Goal: Find contact information: Find contact information

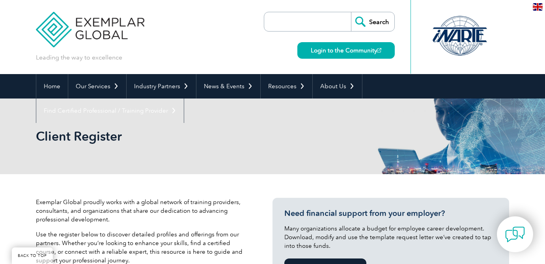
select select "[GEOGRAPHIC_DATA]"
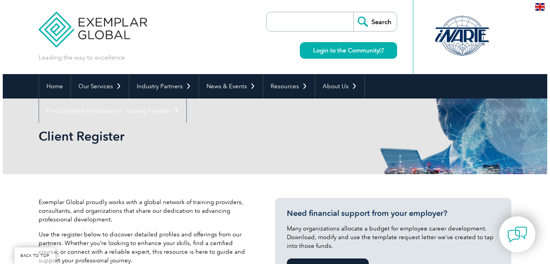
scroll to position [464, 0]
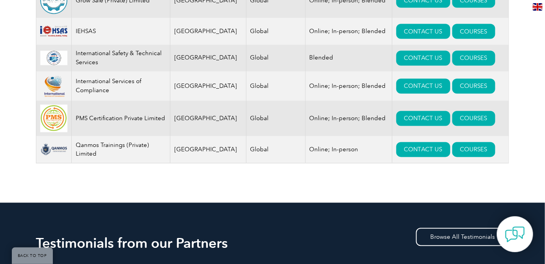
click at [106, 143] on td "Qanmos Trainings (Private) Limited" at bounding box center [121, 149] width 99 height 27
drag, startPoint x: 107, startPoint y: 153, endPoint x: 79, endPoint y: 147, distance: 29.0
click at [79, 147] on td "Qanmos Trainings (Private) Limited" at bounding box center [121, 149] width 99 height 27
click at [112, 168] on div "Account Name Home Office Coverage Mode of Training Ace Management System Consul…" at bounding box center [272, 28] width 473 height 293
drag, startPoint x: 94, startPoint y: 155, endPoint x: 86, endPoint y: 151, distance: 9.0
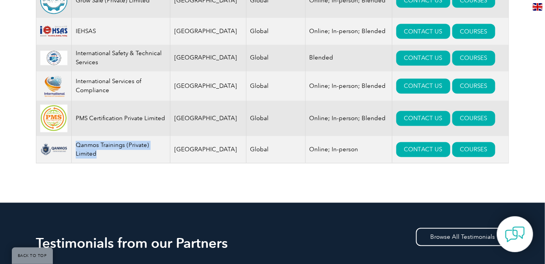
click at [80, 146] on td "Qanmos Trainings (Private) Limited" at bounding box center [121, 149] width 99 height 27
click at [87, 151] on td "Qanmos Trainings (Private) Limited" at bounding box center [121, 149] width 99 height 27
click at [110, 161] on td "Qanmos Trainings (Private) Limited" at bounding box center [121, 149] width 99 height 27
click at [462, 149] on link "COURSES" at bounding box center [473, 149] width 43 height 15
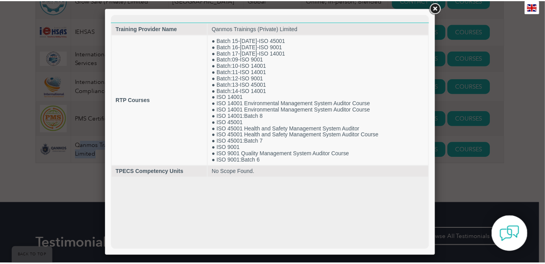
scroll to position [0, 0]
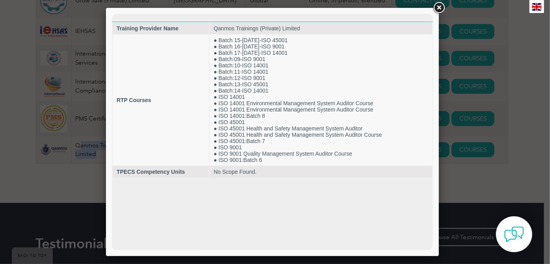
click at [438, 7] on link at bounding box center [439, 8] width 14 height 14
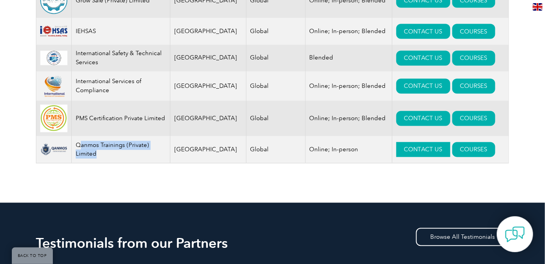
click at [396, 156] on link "CONTACT US" at bounding box center [423, 149] width 54 height 15
drag, startPoint x: 89, startPoint y: 123, endPoint x: 115, endPoint y: 124, distance: 25.6
click at [87, 122] on td "PMS Certification Private Limited" at bounding box center [121, 118] width 99 height 35
drag, startPoint x: 165, startPoint y: 122, endPoint x: 117, endPoint y: 119, distance: 47.8
click at [99, 122] on td "PMS Certification Private Limited" at bounding box center [121, 118] width 99 height 35
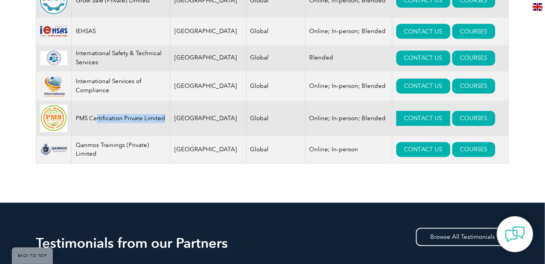
click at [404, 119] on link "CONTACT US" at bounding box center [423, 118] width 54 height 15
drag, startPoint x: 162, startPoint y: 139, endPoint x: 152, endPoint y: 146, distance: 12.4
click at [161, 136] on td "PMS Certification Private Limited" at bounding box center [121, 118] width 99 height 35
drag, startPoint x: 114, startPoint y: 153, endPoint x: 106, endPoint y: 160, distance: 10.0
click at [106, 160] on td "Qanmos Trainings (Private) Limited" at bounding box center [121, 149] width 99 height 27
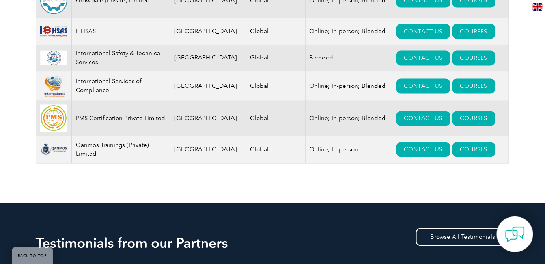
click at [109, 159] on td "Qanmos Trainings (Private) Limited" at bounding box center [121, 149] width 99 height 27
click at [402, 156] on link "CONTACT US" at bounding box center [423, 149] width 54 height 15
